Goal: Information Seeking & Learning: Learn about a topic

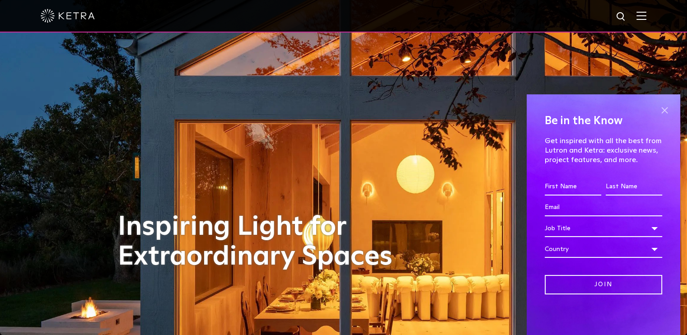
click at [664, 110] on span at bounding box center [665, 111] width 14 height 14
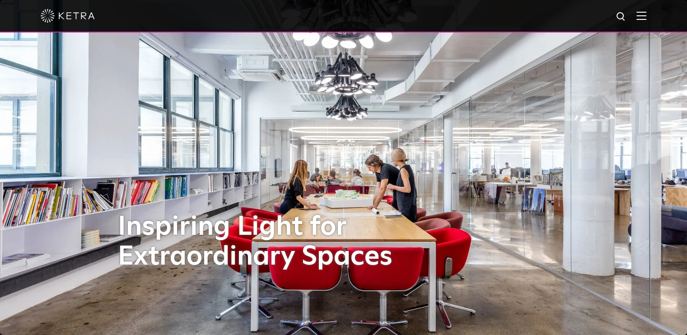
click at [647, 14] on img at bounding box center [642, 15] width 10 height 9
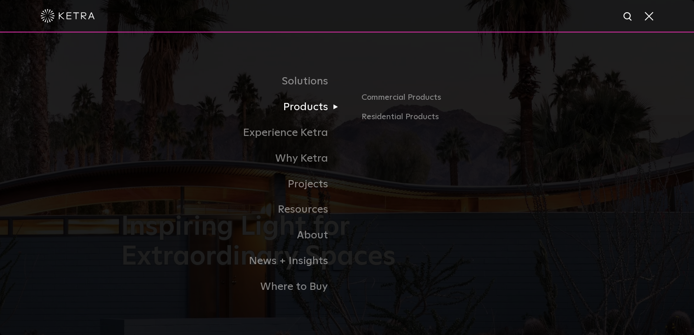
click at [307, 109] on link "Products" at bounding box center [234, 107] width 226 height 26
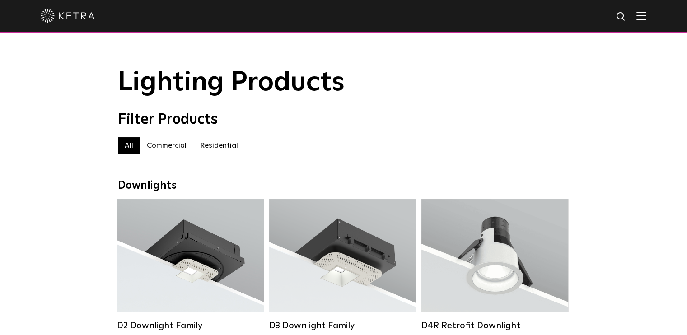
click at [234, 146] on label "Residential" at bounding box center [219, 145] width 52 height 16
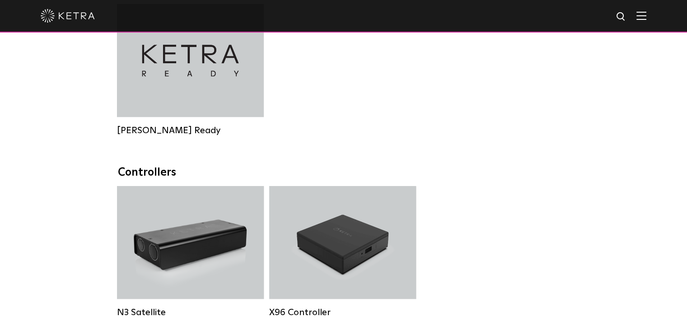
scroll to position [887, 0]
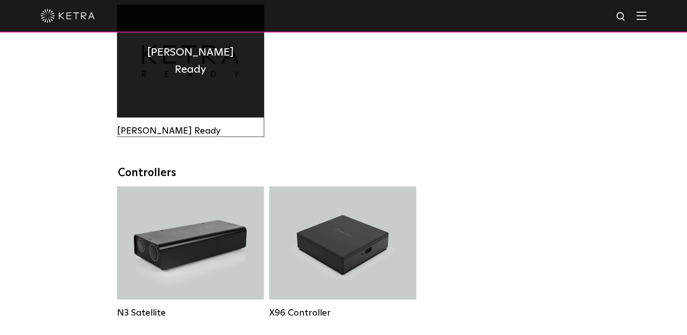
click at [215, 80] on div "Ketra Ready" at bounding box center [190, 61] width 147 height 113
